Goal: Navigation & Orientation: Find specific page/section

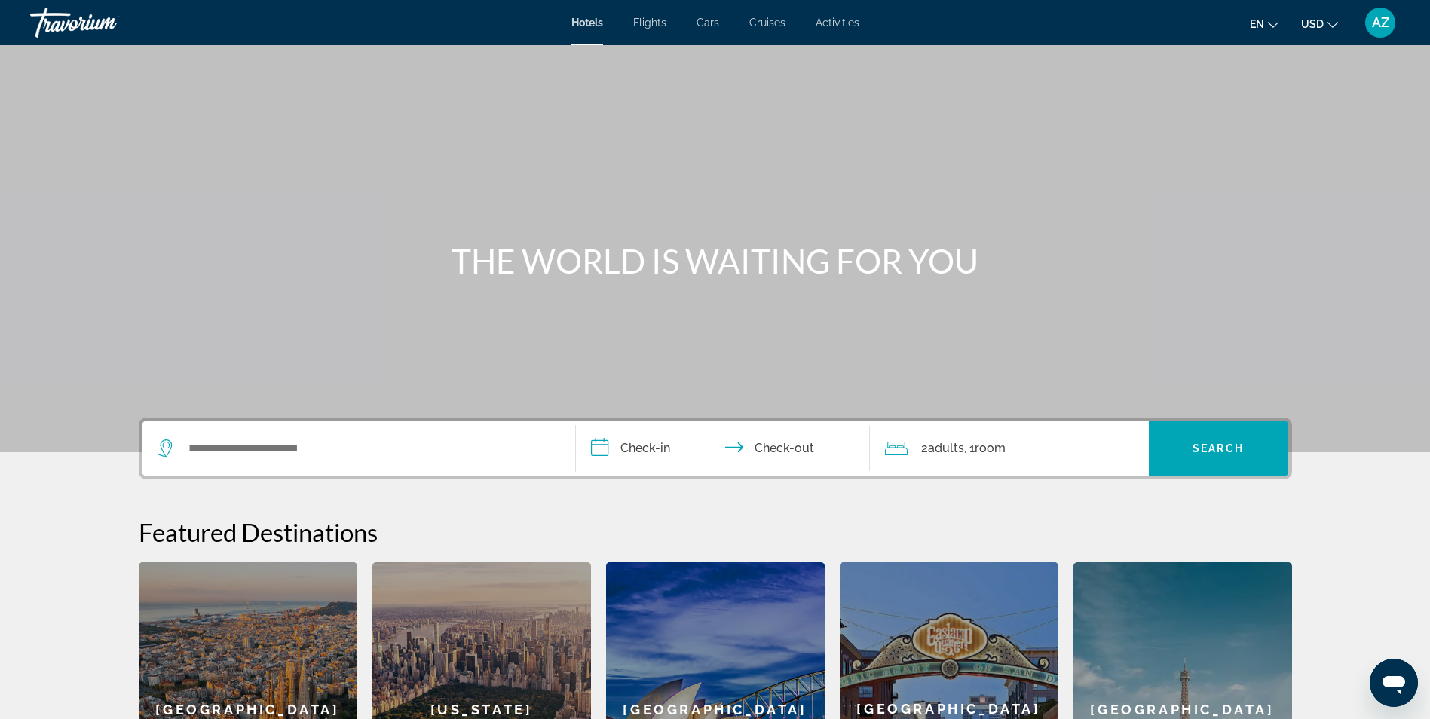
click at [832, 24] on span "Activities" at bounding box center [838, 23] width 44 height 12
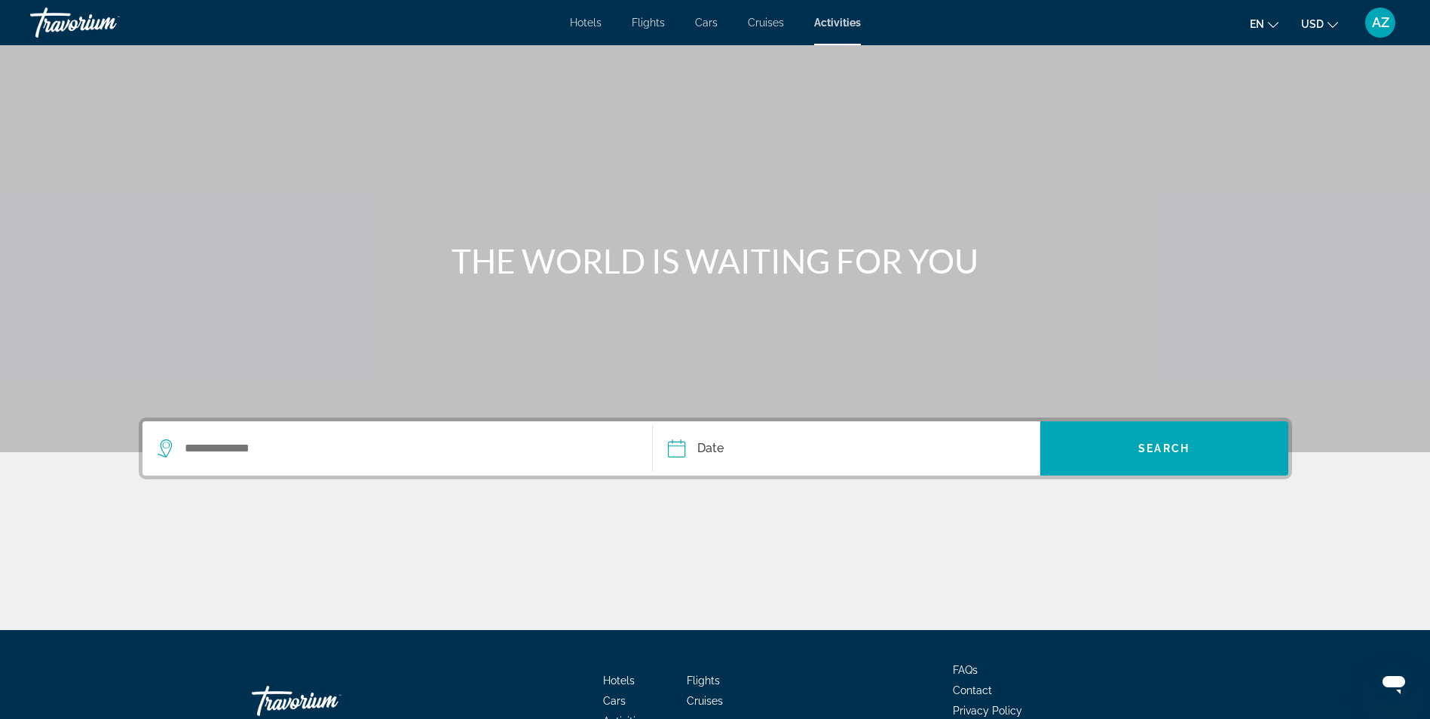
click at [765, 22] on span "Cruises" at bounding box center [766, 23] width 36 height 12
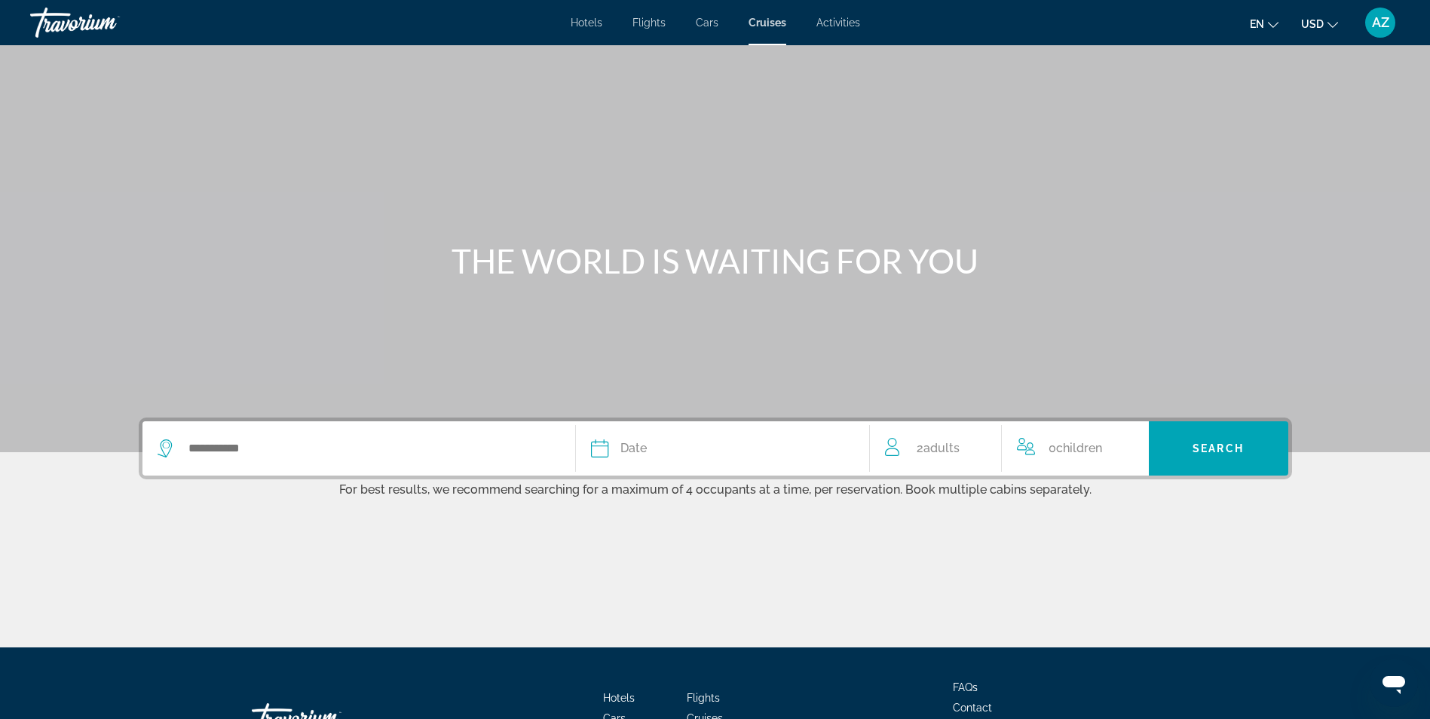
click at [715, 29] on div "Hotels Flights Cars Cruises Activities Hotels Flights Cars Cruises Activities e…" at bounding box center [715, 22] width 1430 height 39
click at [702, 24] on span "Cars" at bounding box center [707, 23] width 23 height 12
